Goal: Information Seeking & Learning: Learn about a topic

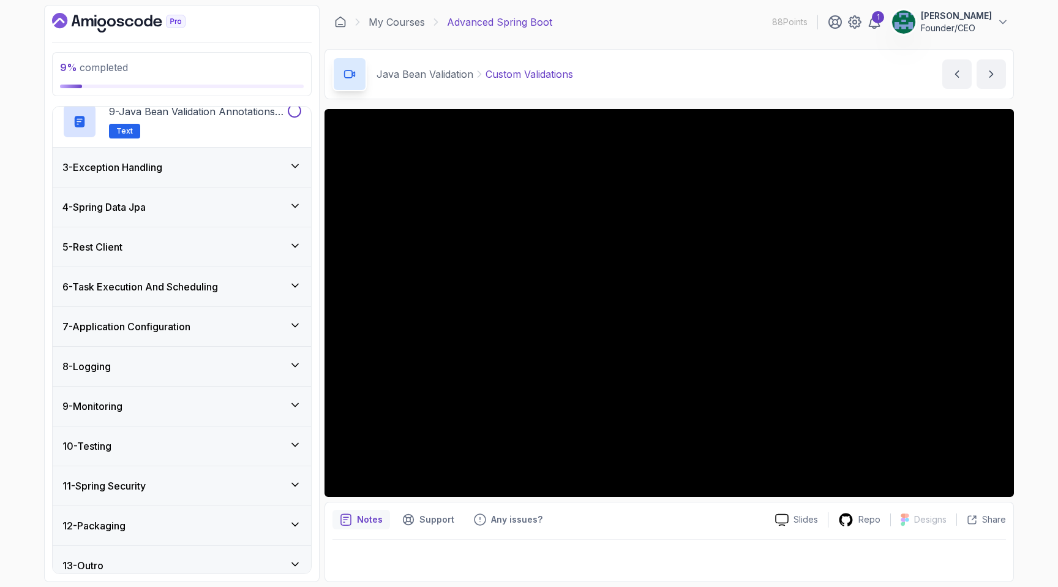
scroll to position [513, 0]
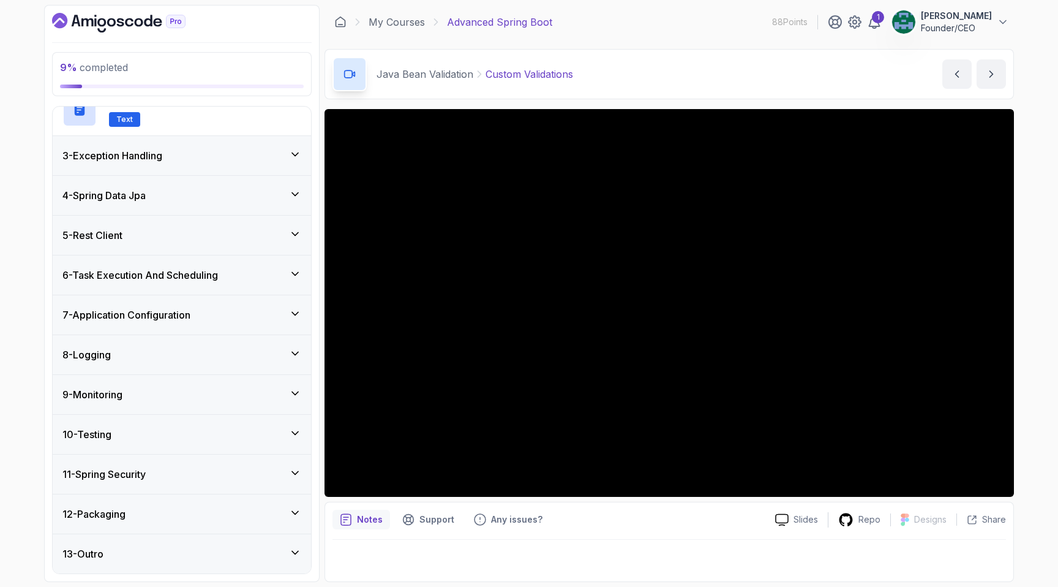
click at [226, 478] on div "11 - Spring Security" at bounding box center [181, 474] width 239 height 15
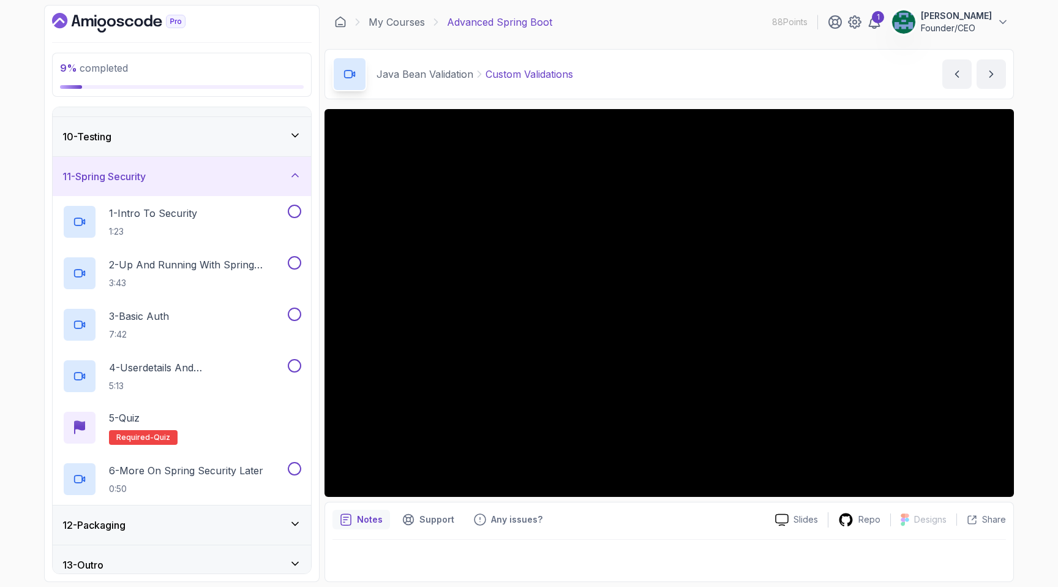
scroll to position [359, 0]
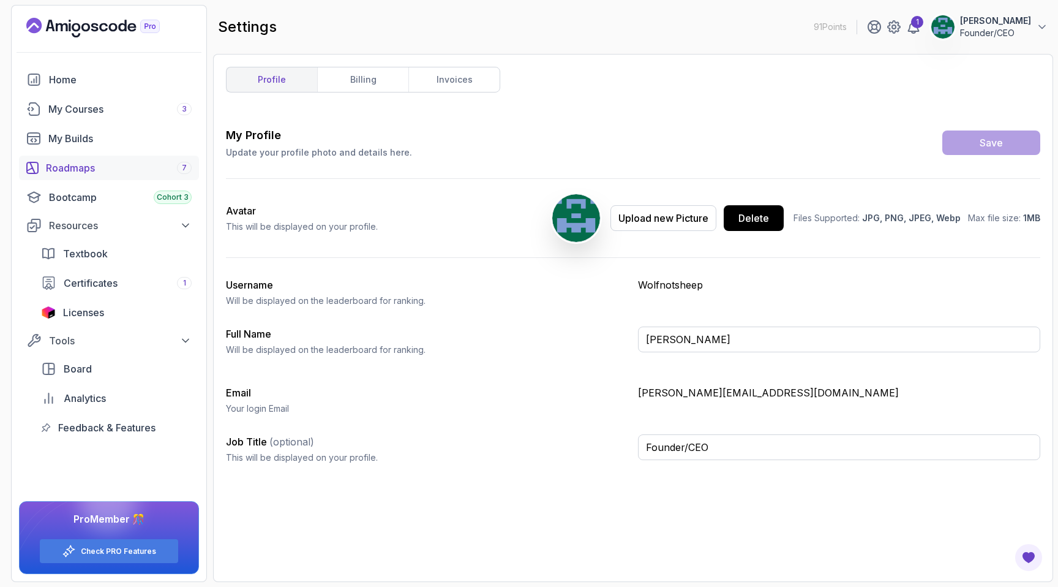
click at [115, 167] on div "Roadmaps 7" at bounding box center [119, 167] width 146 height 15
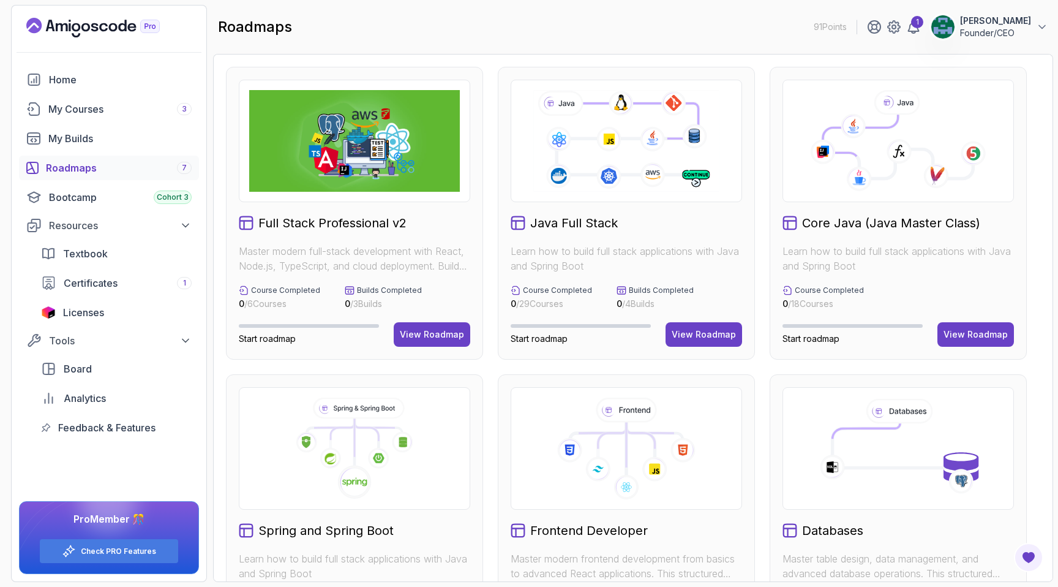
click at [570, 143] on icon at bounding box center [626, 140] width 189 height 105
click at [620, 101] on icon at bounding box center [626, 140] width 189 height 105
click at [689, 328] on div "View Roadmap" at bounding box center [704, 334] width 64 height 12
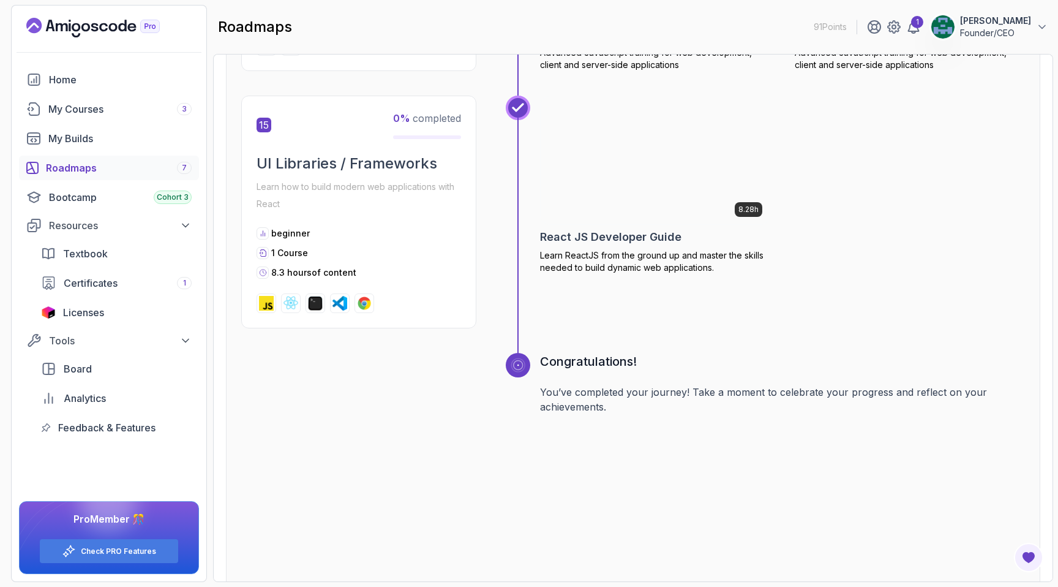
scroll to position [4774, 0]
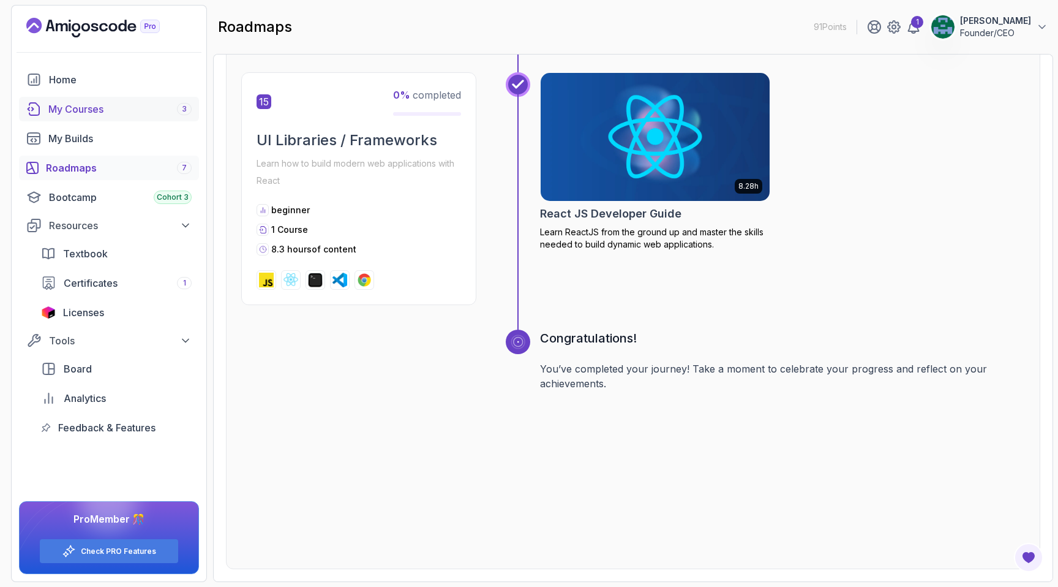
click at [64, 100] on link "My Courses 3" at bounding box center [109, 109] width 180 height 24
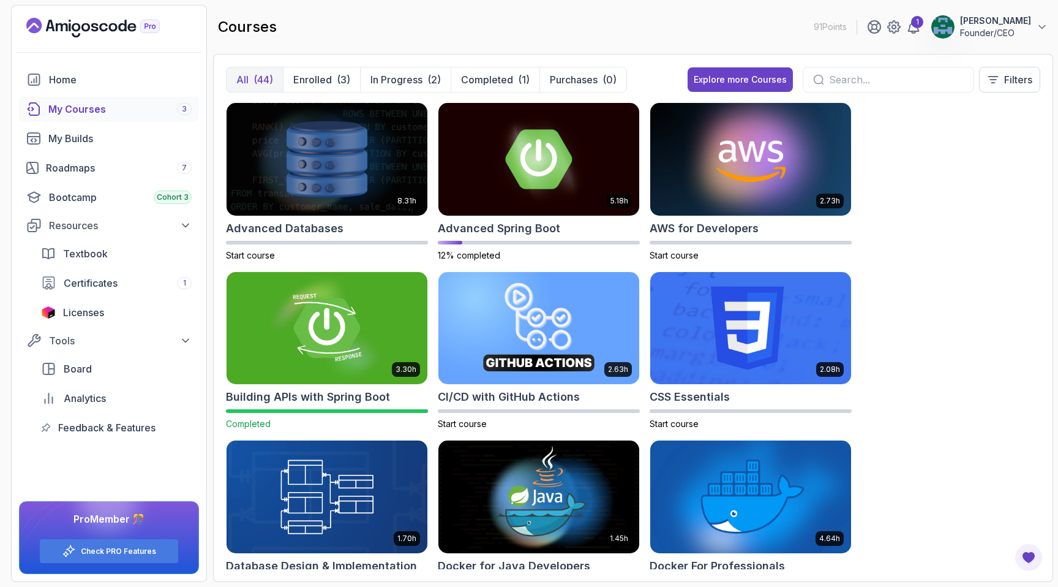
click at [864, 80] on input "text" at bounding box center [896, 79] width 135 height 15
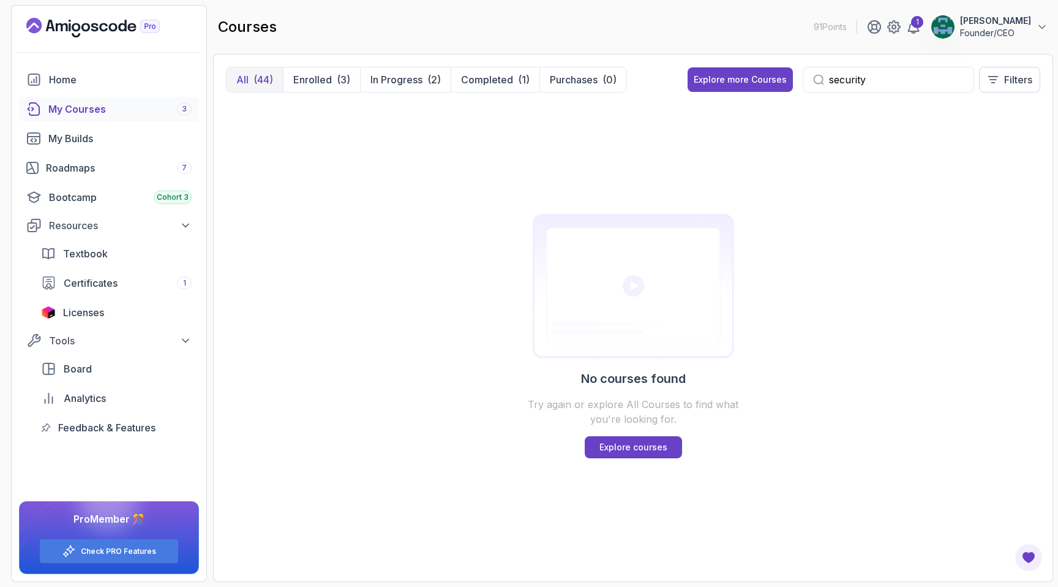
type input "security"
click at [73, 156] on link "Roadmaps 7" at bounding box center [109, 168] width 180 height 24
click at [85, 102] on div "My Courses 3" at bounding box center [119, 109] width 143 height 15
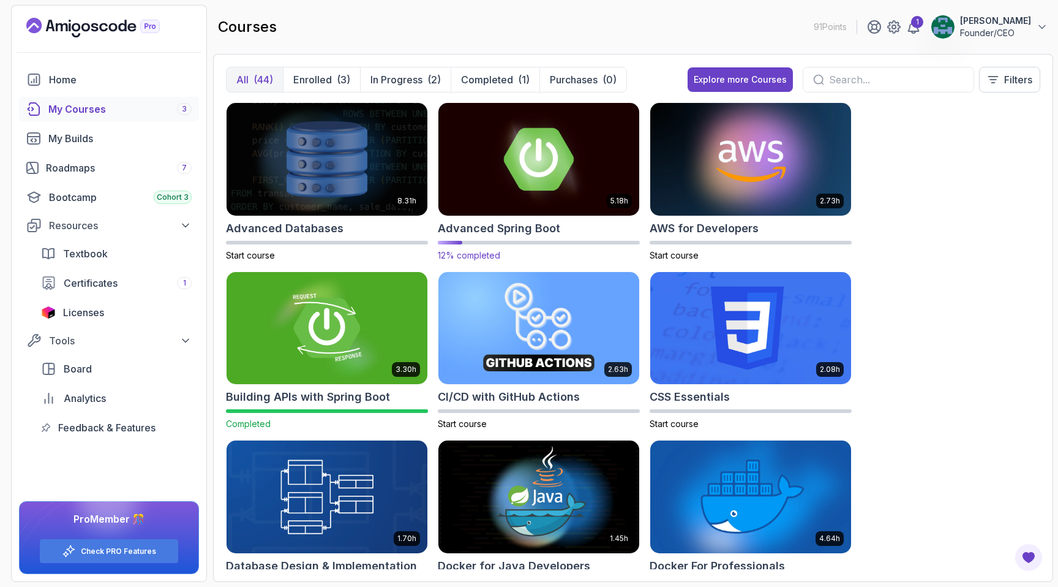
click at [513, 192] on img at bounding box center [539, 159] width 211 height 118
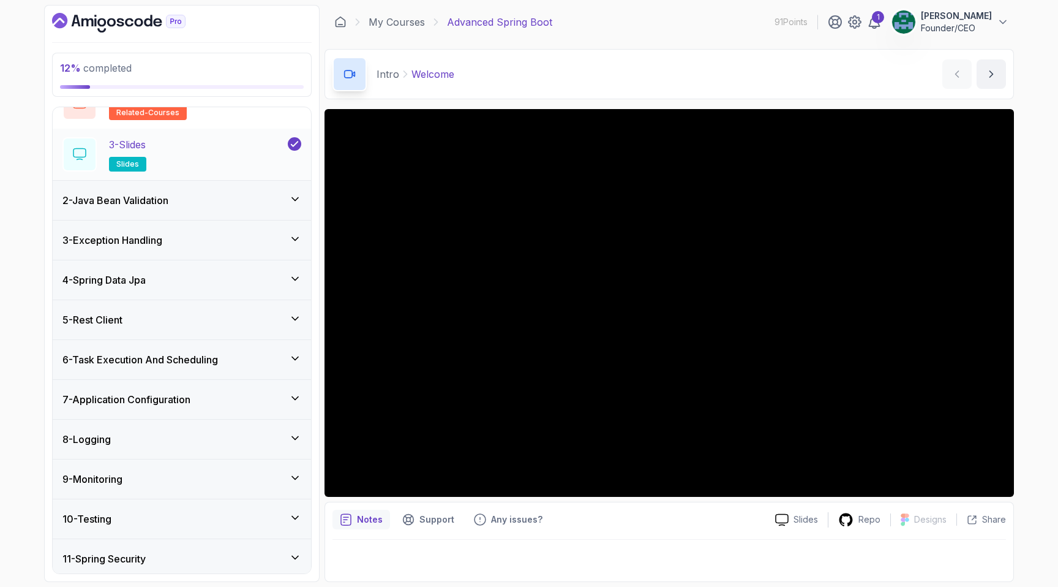
scroll to position [205, 0]
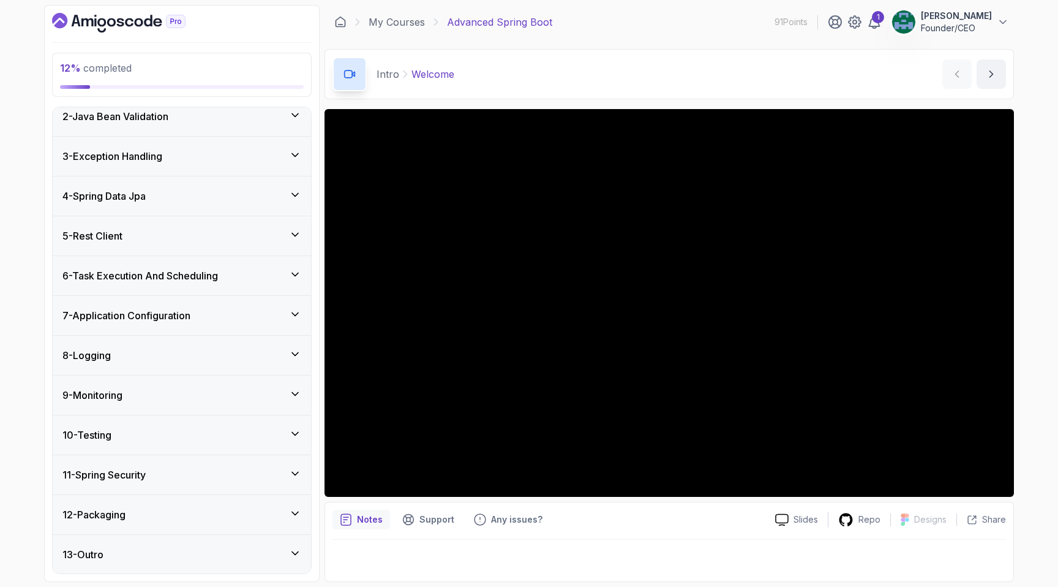
click at [166, 465] on div "11 - Spring Security" at bounding box center [182, 474] width 258 height 39
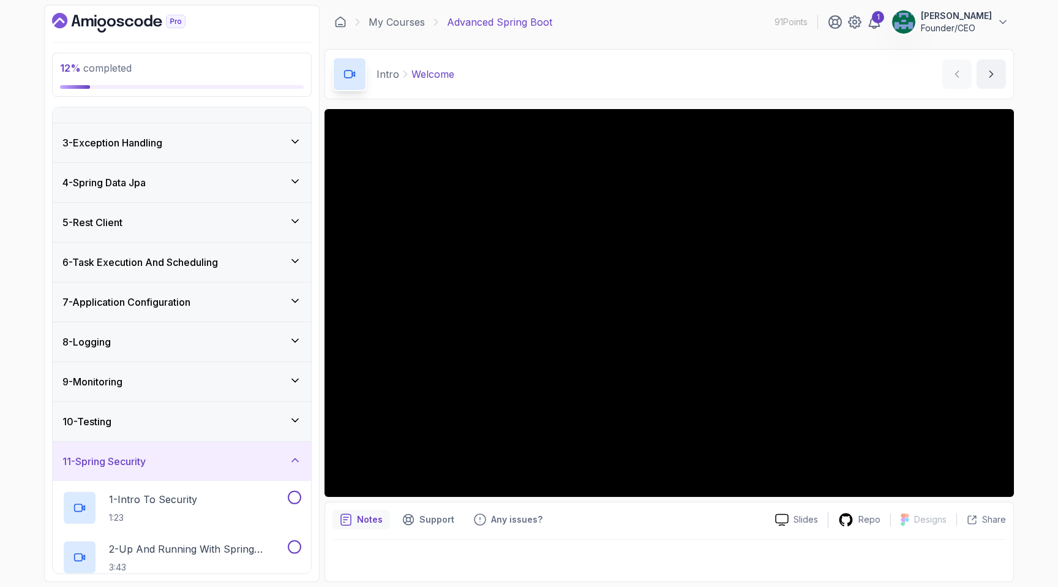
scroll to position [50, 0]
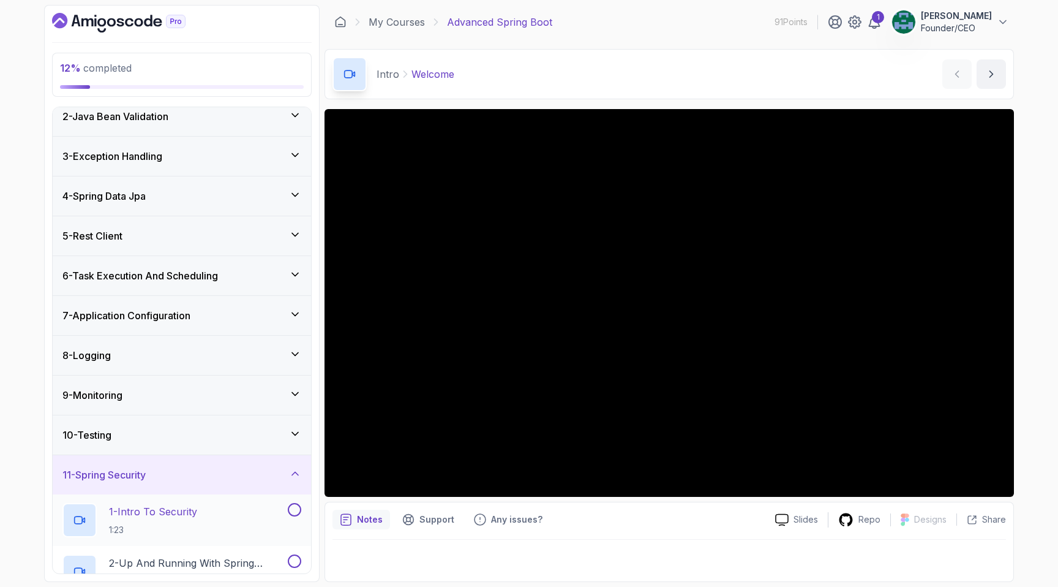
click at [232, 510] on div "1 - Intro To Security 1:23" at bounding box center [173, 520] width 223 height 34
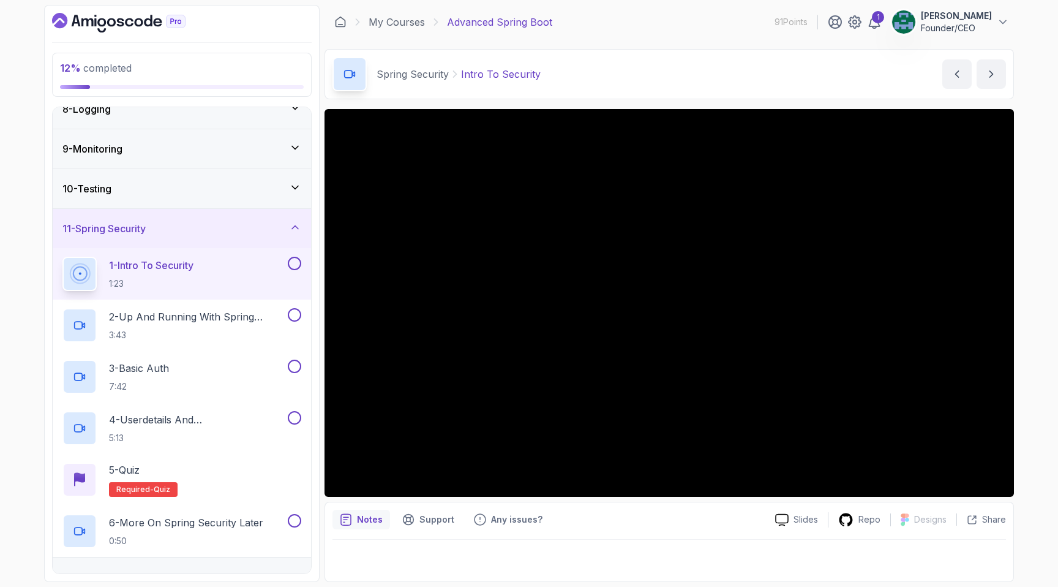
scroll to position [359, 0]
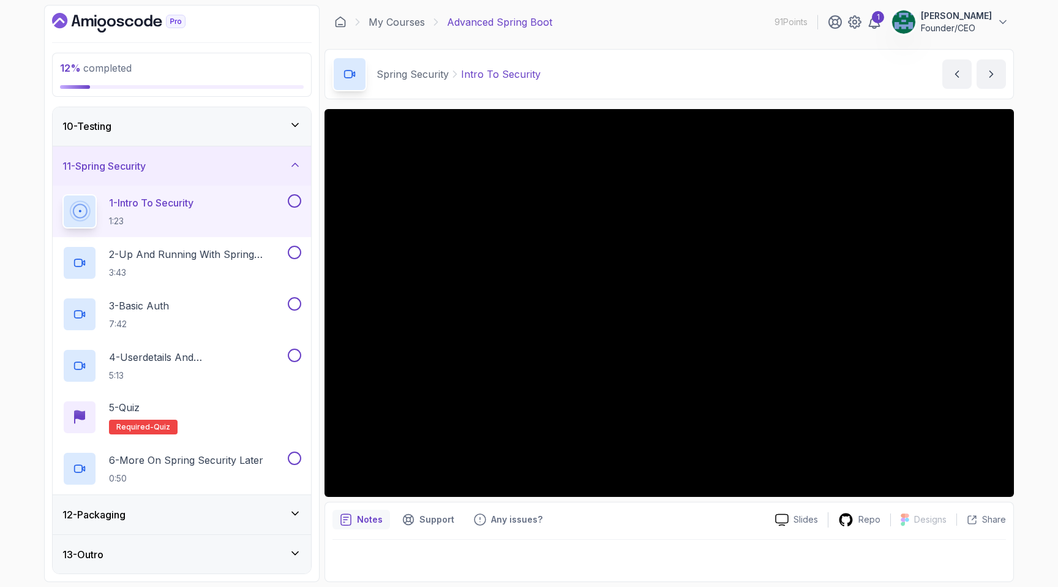
click at [296, 205] on button at bounding box center [294, 200] width 13 height 13
click at [224, 255] on p "2 - Up And Running With Spring Security" at bounding box center [197, 254] width 176 height 15
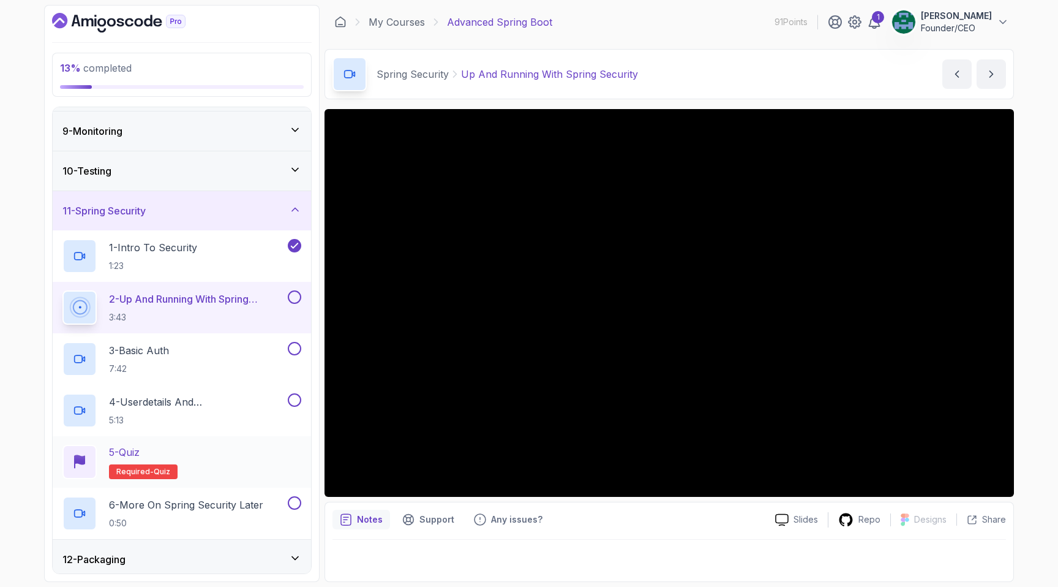
scroll to position [359, 0]
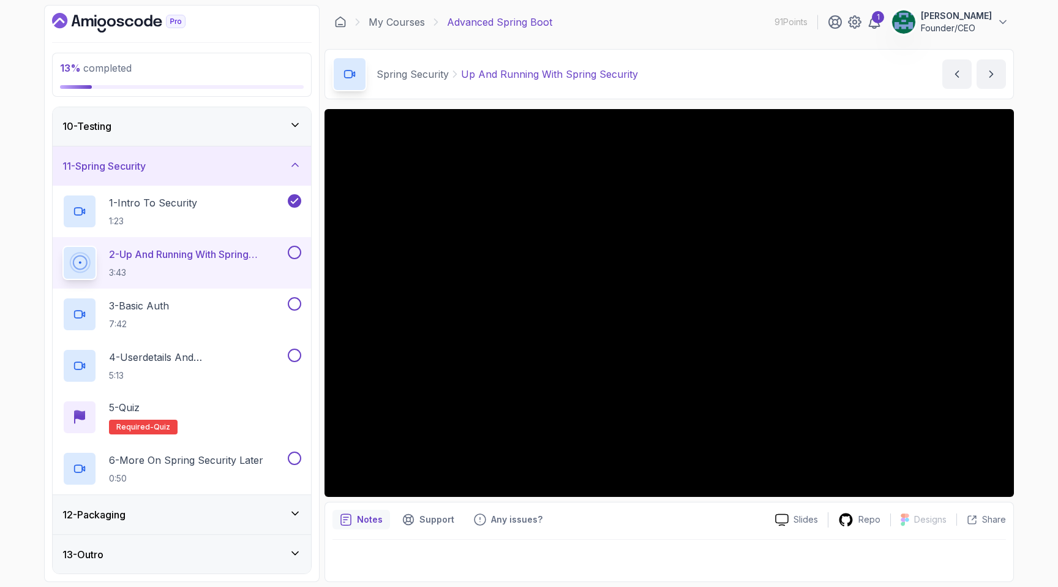
click at [299, 250] on button at bounding box center [294, 252] width 13 height 13
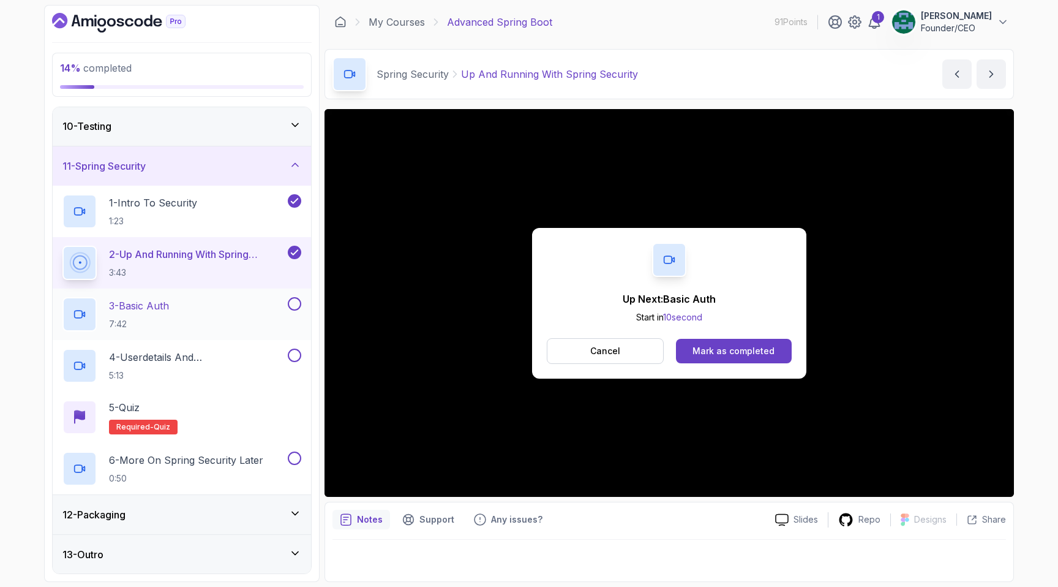
click at [209, 318] on div "3 - Basic Auth 7:42" at bounding box center [173, 314] width 223 height 34
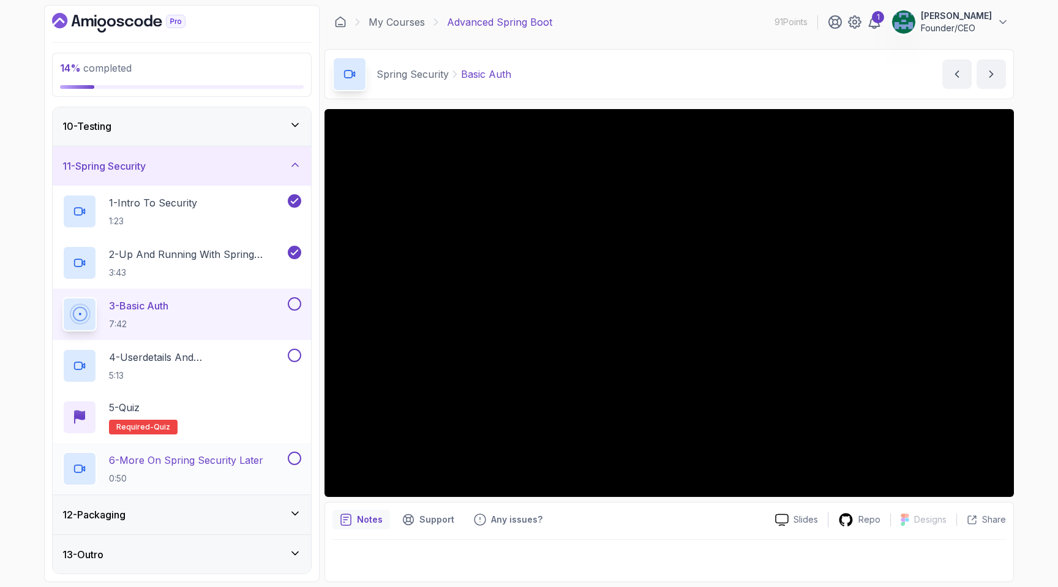
click at [186, 473] on p "0:50" at bounding box center [186, 478] width 154 height 12
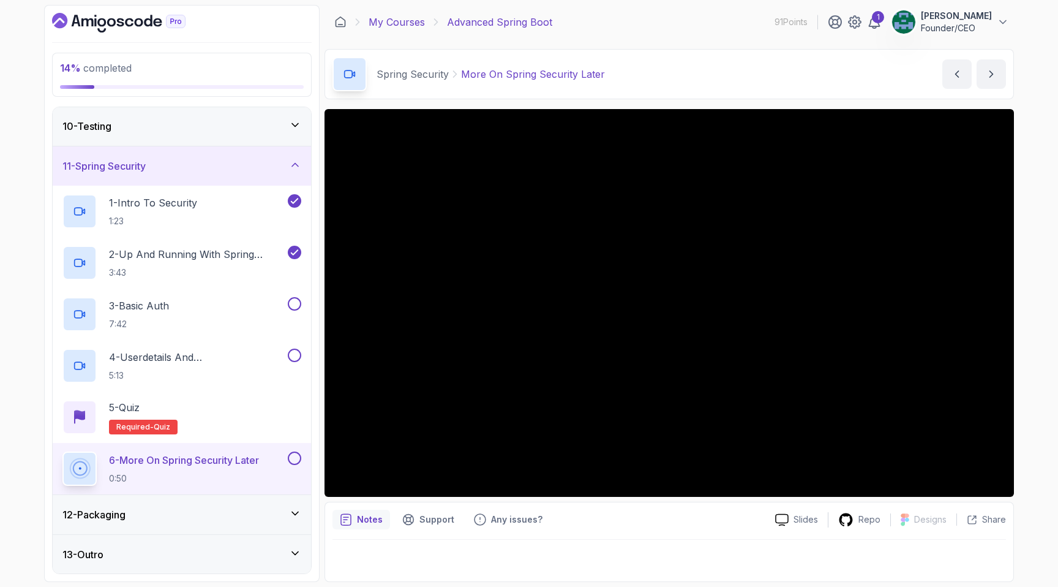
click at [398, 20] on link "My Courses" at bounding box center [397, 22] width 56 height 15
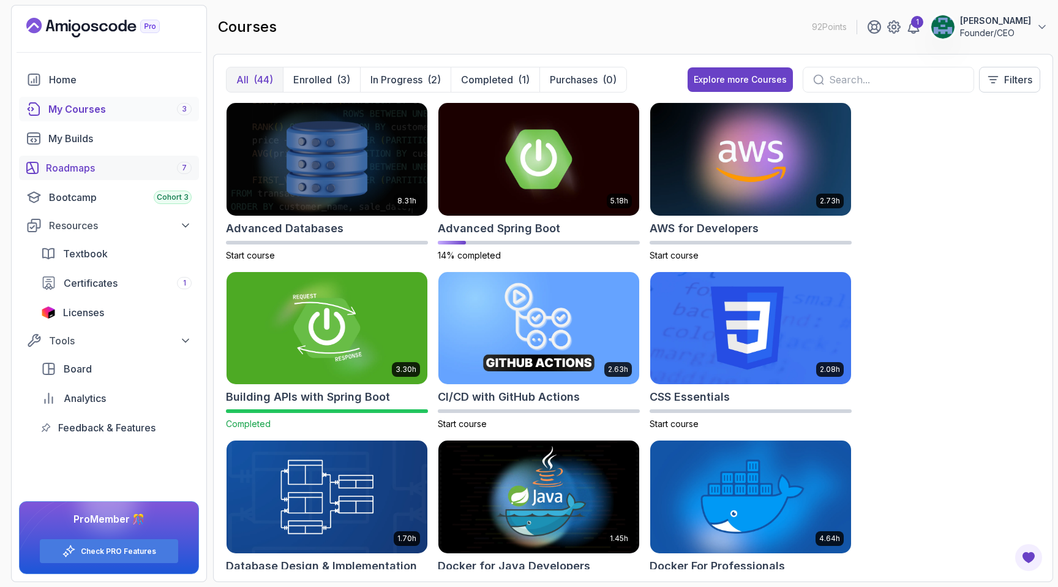
click at [97, 178] on link "Roadmaps 7" at bounding box center [109, 168] width 180 height 24
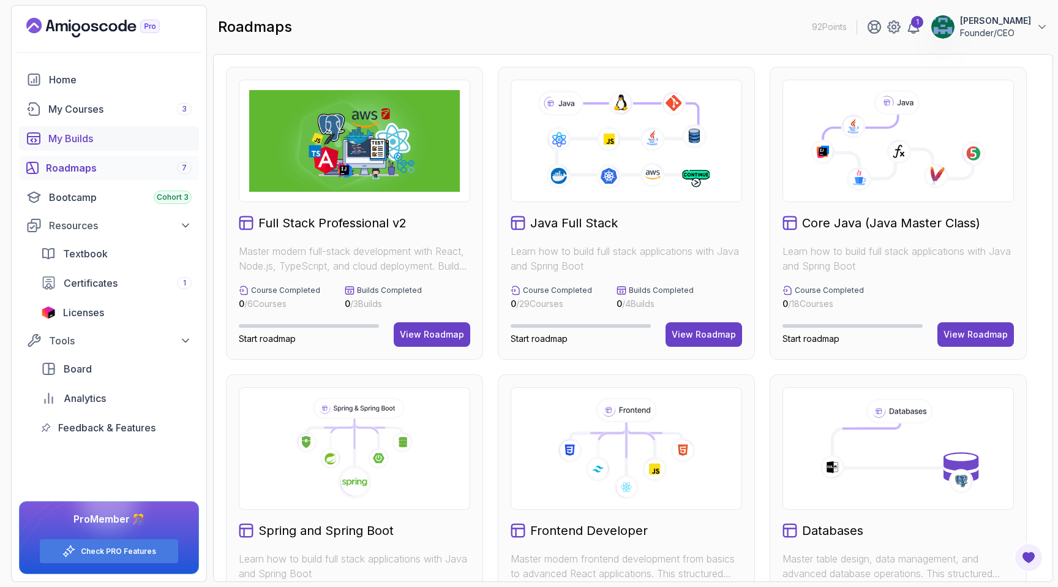
click at [101, 147] on link "My Builds" at bounding box center [109, 138] width 180 height 24
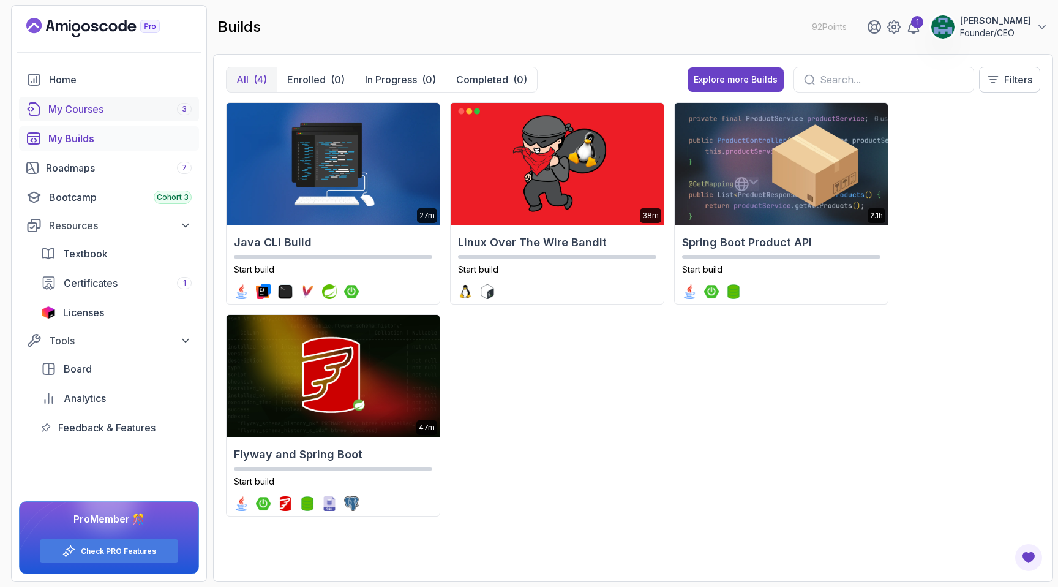
click at [107, 115] on div "My Courses 3" at bounding box center [119, 109] width 143 height 15
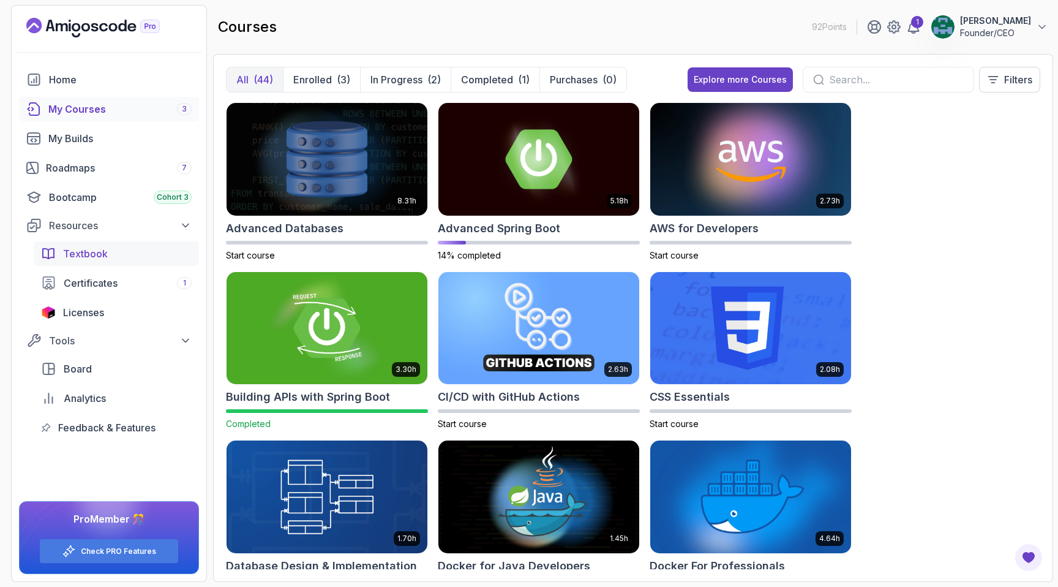
click at [137, 250] on div "Textbook" at bounding box center [127, 253] width 129 height 15
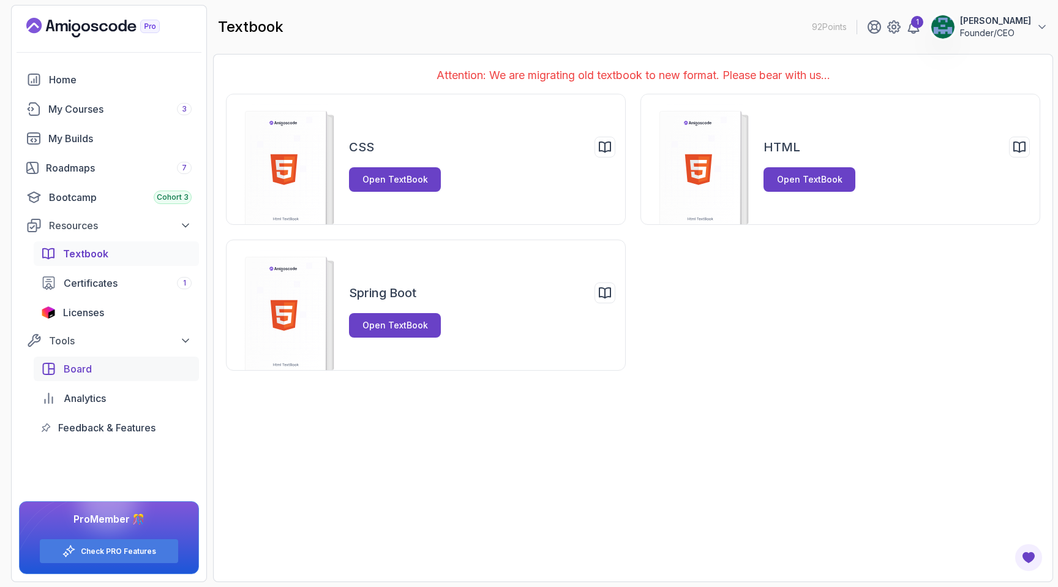
click at [95, 377] on link "Board" at bounding box center [116, 368] width 165 height 24
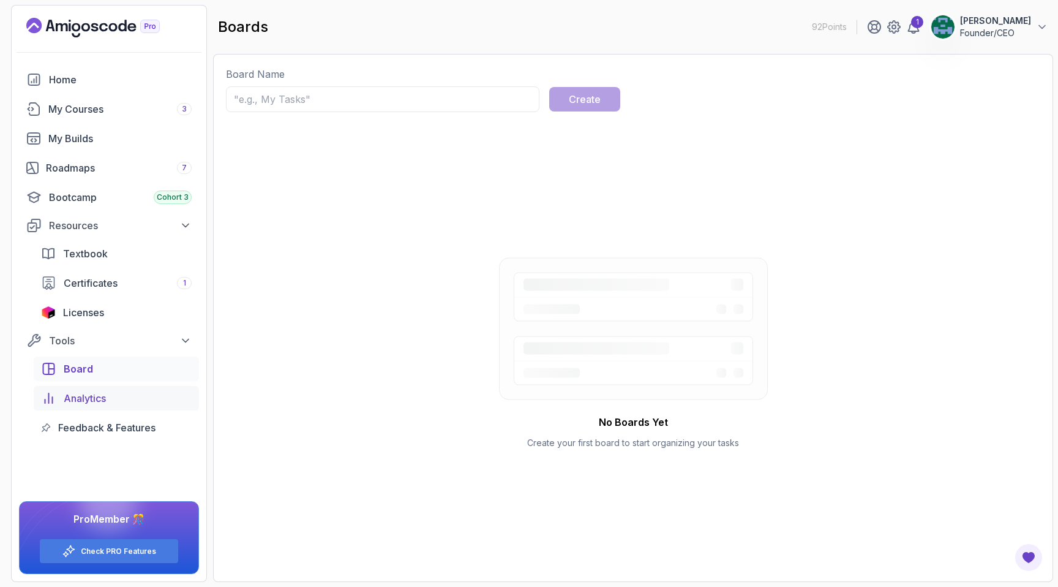
click at [141, 386] on div "Board Analytics Feedback & Features" at bounding box center [116, 397] width 165 height 83
click at [126, 396] on div "Analytics" at bounding box center [128, 398] width 128 height 15
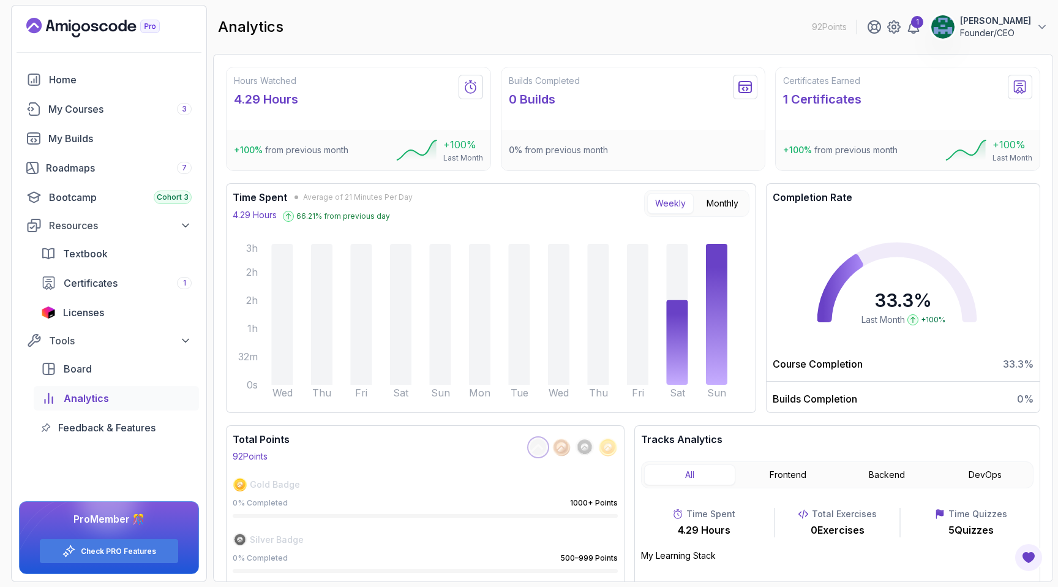
scroll to position [53, 0]
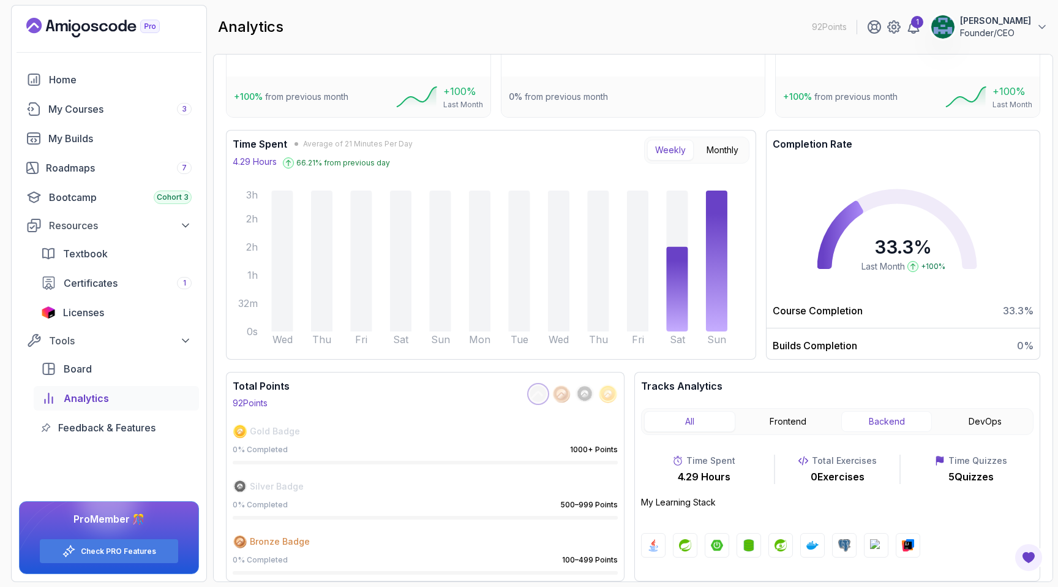
click at [908, 420] on button "Backend" at bounding box center [886, 421] width 91 height 21
click at [882, 423] on button "Backend" at bounding box center [886, 421] width 91 height 21
click at [715, 546] on img at bounding box center [717, 545] width 12 height 12
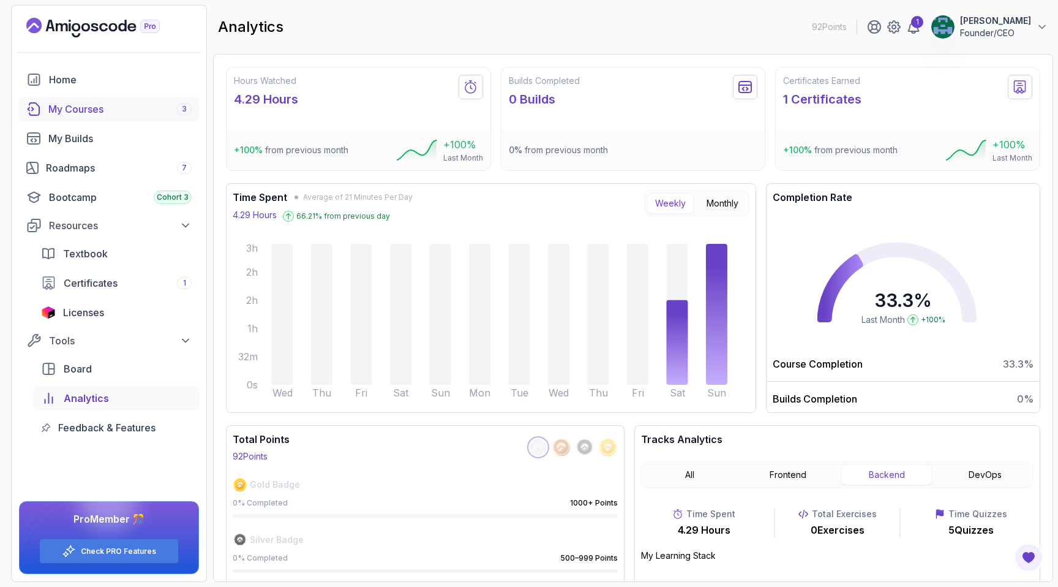
click at [141, 105] on div "My Courses 3" at bounding box center [119, 109] width 143 height 15
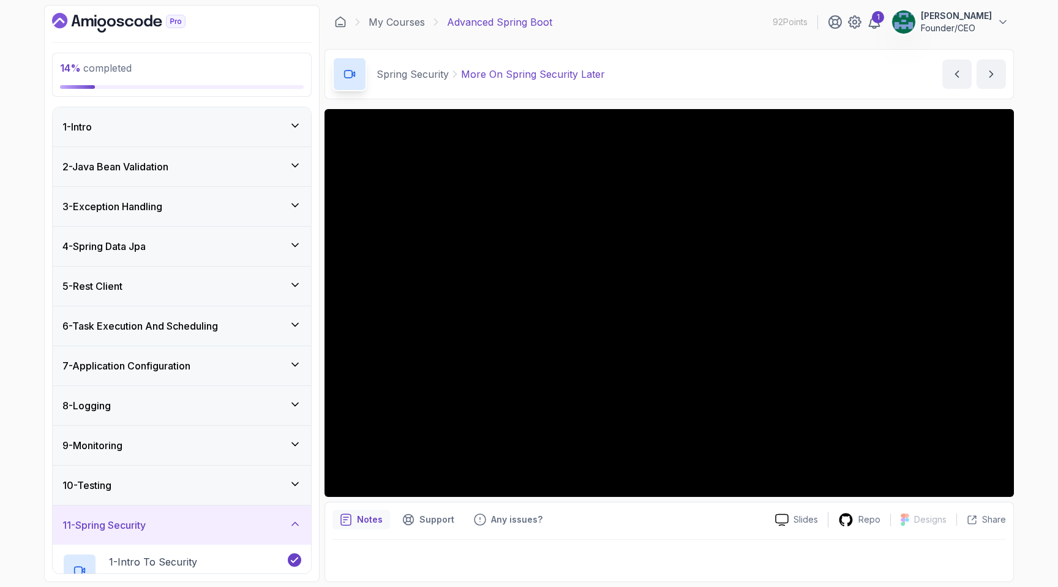
click at [130, 28] on icon "Dashboard" at bounding box center [119, 23] width 134 height 20
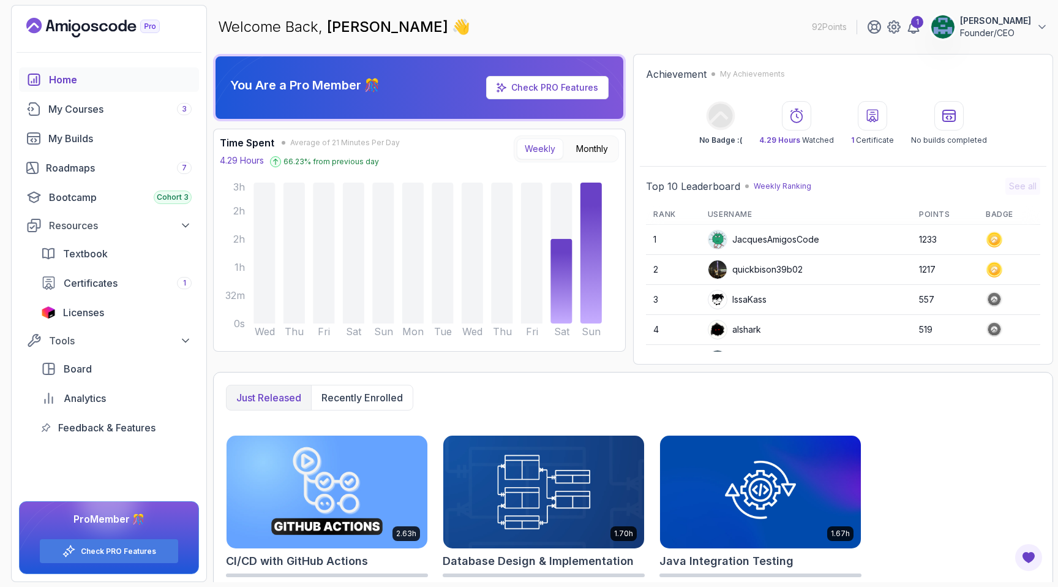
click at [991, 22] on p "[PERSON_NAME]" at bounding box center [995, 21] width 71 height 12
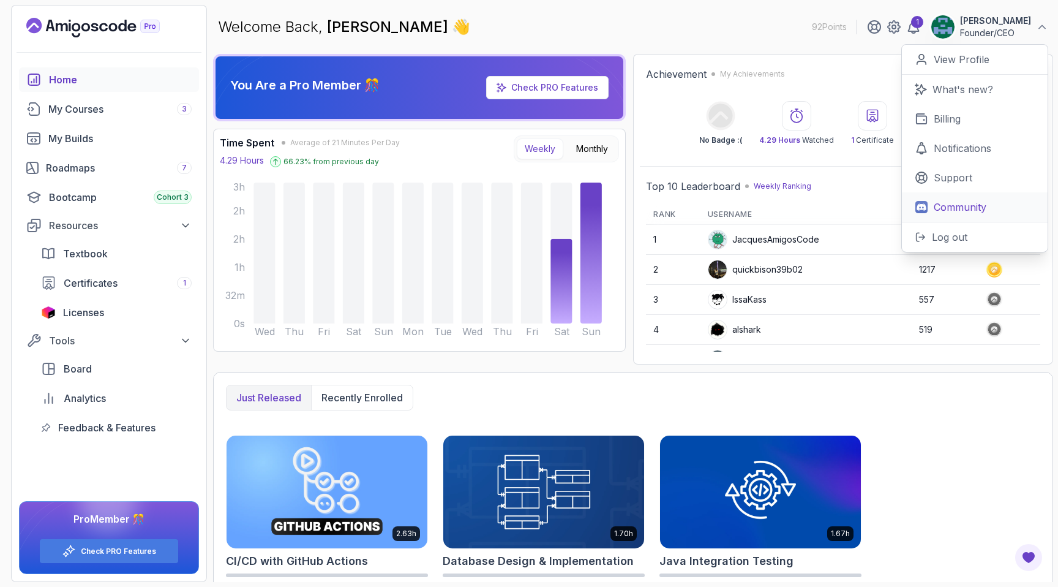
click at [932, 205] on link "Community" at bounding box center [975, 206] width 146 height 29
